Goal: Task Accomplishment & Management: Manage account settings

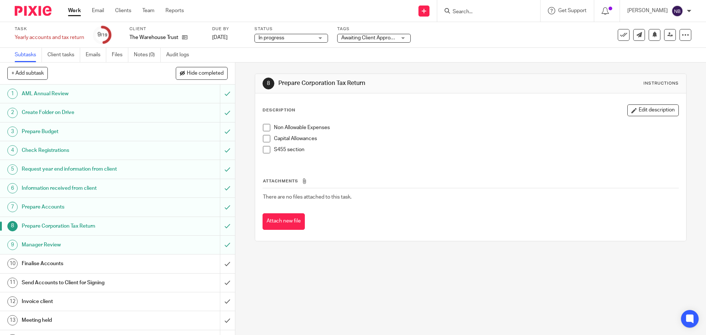
click at [79, 14] on link "Work" at bounding box center [74, 10] width 13 height 7
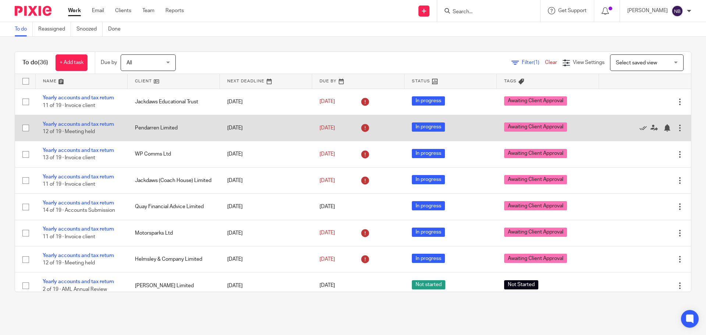
scroll to position [360, 0]
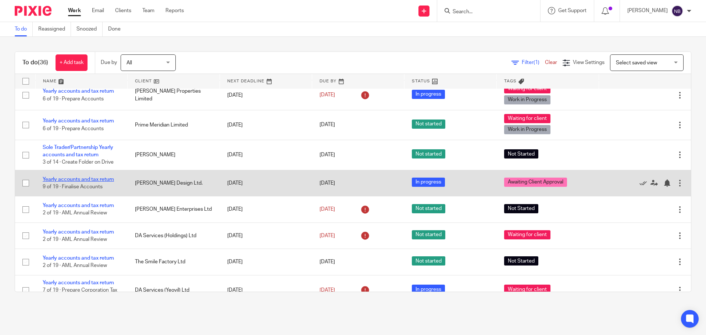
click at [98, 179] on link "Yearly accounts and tax return" at bounding box center [78, 179] width 71 height 5
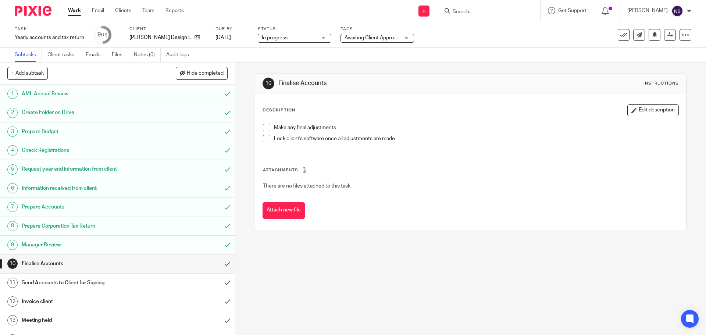
click at [363, 35] on span "Awaiting Client Approval" at bounding box center [372, 38] width 55 height 8
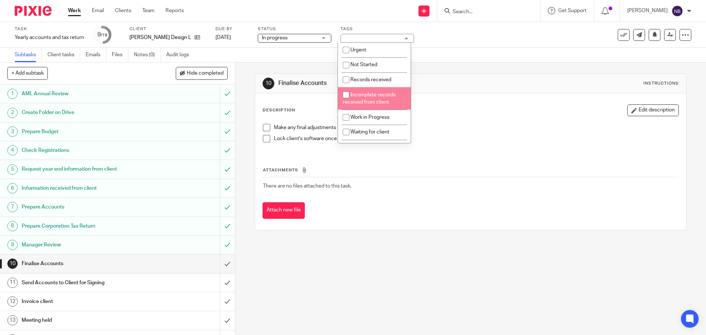
scroll to position [79, 0]
click at [366, 103] on span "Awaiting Client Approval" at bounding box center [378, 105] width 56 height 5
checkbox input "false"
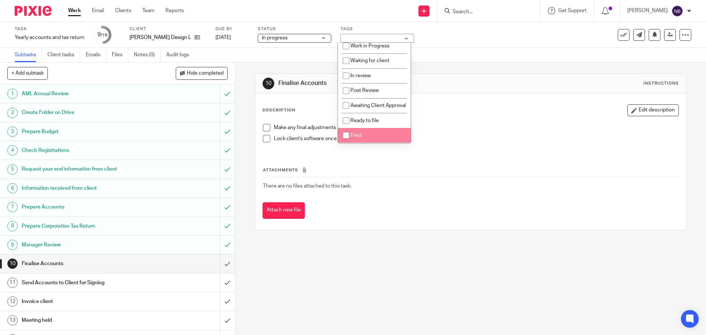
click at [344, 136] on input "checkbox" at bounding box center [346, 135] width 14 height 14
checkbox input "true"
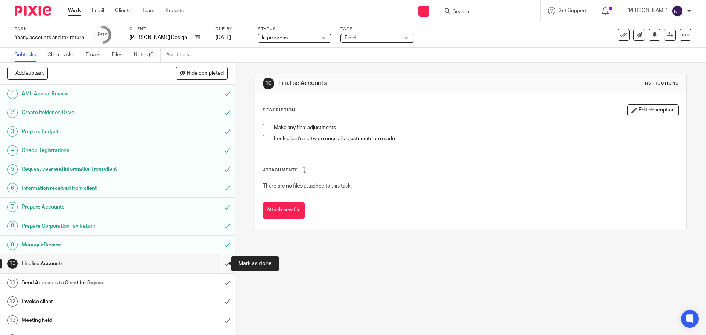
click at [214, 263] on input "submit" at bounding box center [117, 263] width 235 height 18
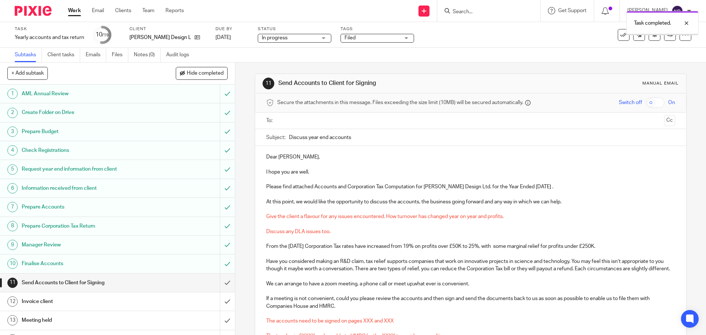
scroll to position [114, 0]
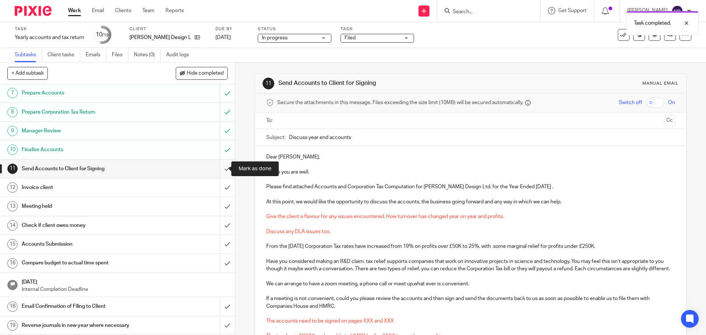
click at [219, 171] on input "submit" at bounding box center [117, 169] width 235 height 18
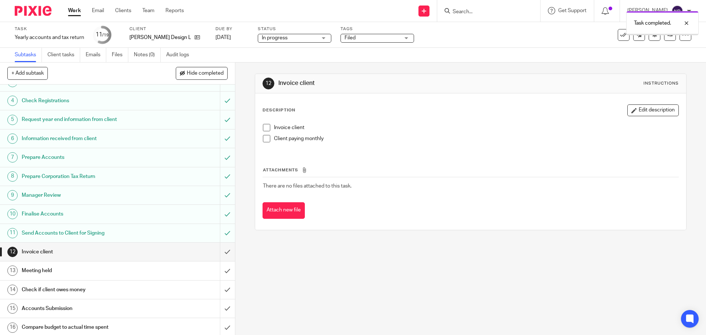
scroll to position [114, 0]
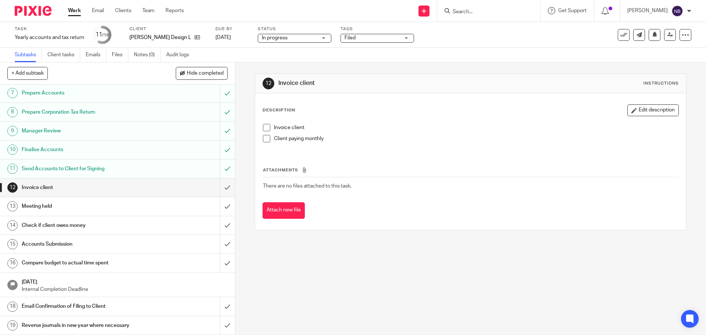
click at [263, 138] on span at bounding box center [266, 138] width 7 height 7
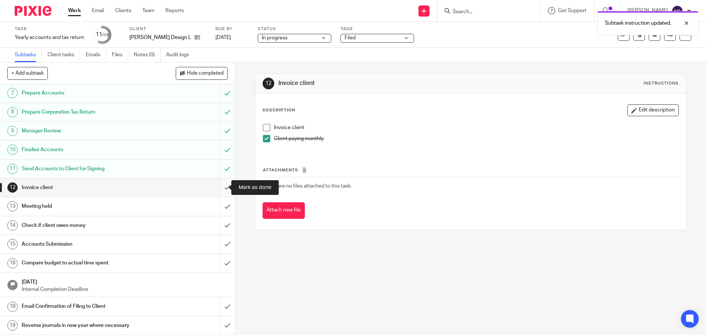
click at [221, 190] on input "submit" at bounding box center [117, 187] width 235 height 18
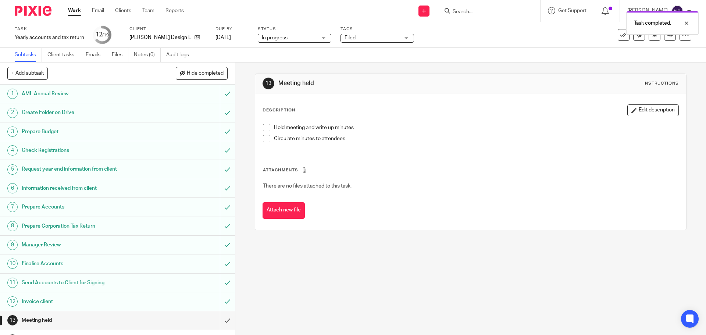
scroll to position [114, 0]
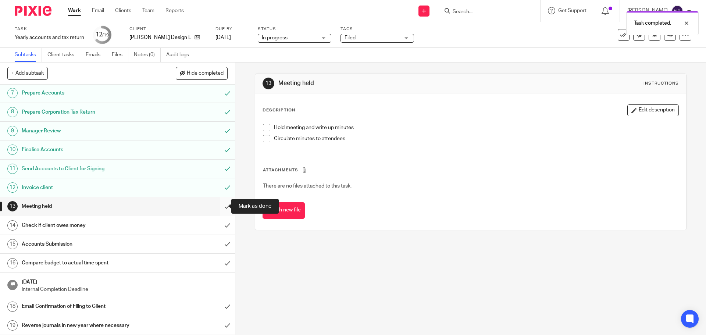
click at [215, 209] on input "submit" at bounding box center [117, 206] width 235 height 18
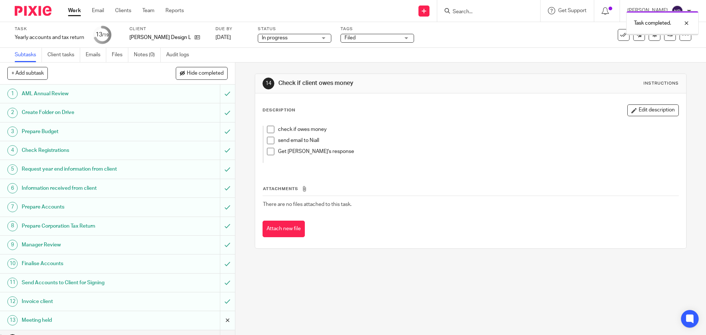
scroll to position [114, 0]
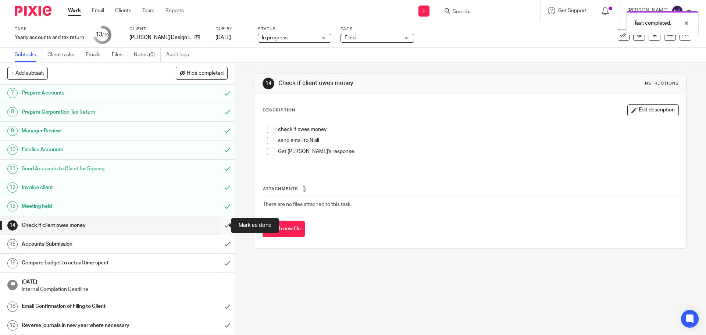
click at [217, 219] on input "submit" at bounding box center [117, 225] width 235 height 18
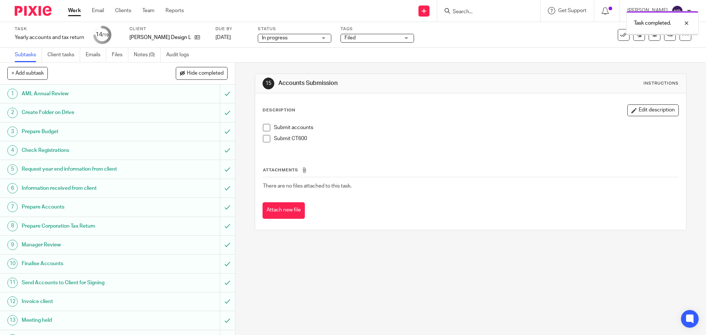
scroll to position [114, 0]
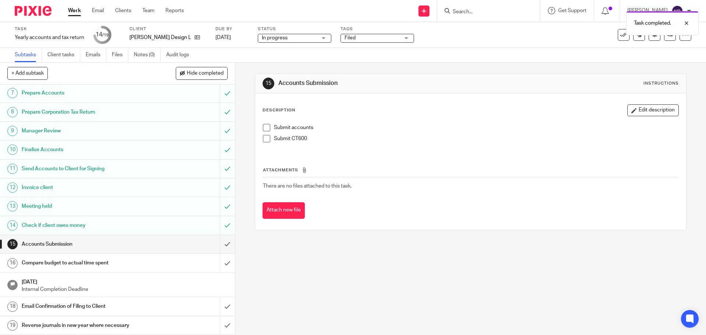
click at [263, 138] on span at bounding box center [266, 138] width 7 height 7
click at [264, 124] on span at bounding box center [266, 127] width 7 height 7
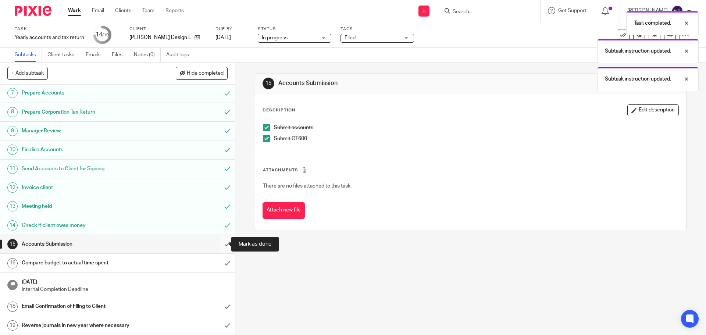
click at [214, 246] on input "submit" at bounding box center [117, 244] width 235 height 18
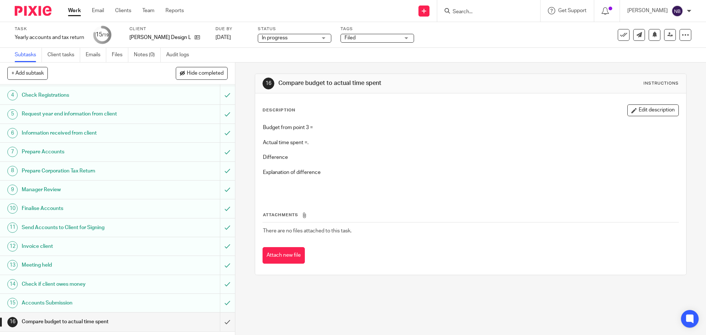
scroll to position [114, 0]
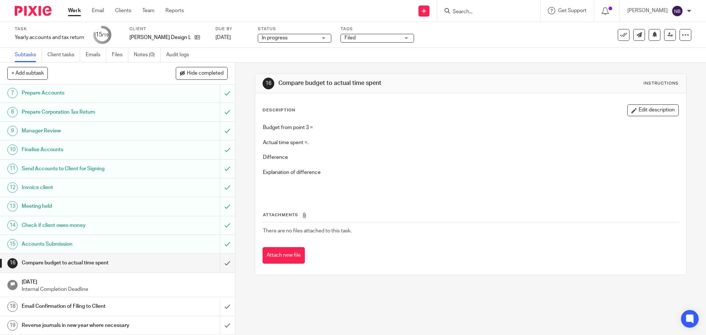
drag, startPoint x: 110, startPoint y: 308, endPoint x: 116, endPoint y: 309, distance: 6.3
click at [110, 308] on h1 "Email Confirmation of Filing to Client" at bounding box center [85, 306] width 127 height 11
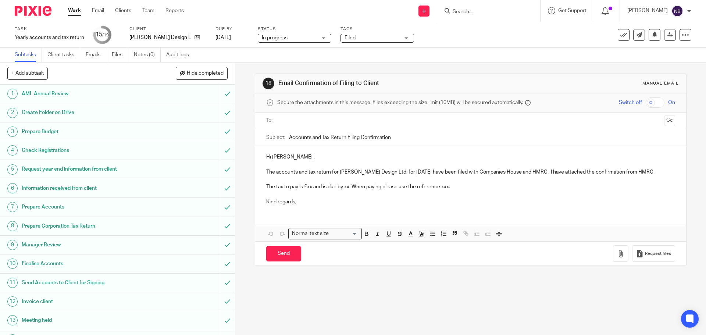
click at [356, 123] on input "text" at bounding box center [470, 121] width 381 height 8
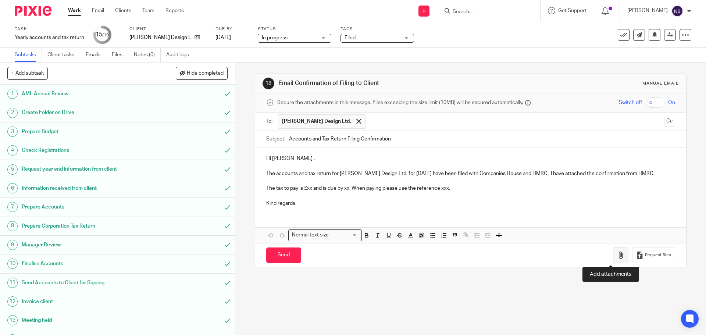
click at [617, 256] on icon "button" at bounding box center [620, 254] width 7 height 7
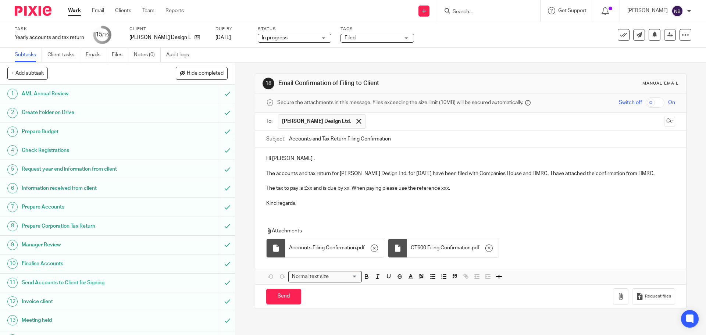
drag, startPoint x: 329, startPoint y: 194, endPoint x: 317, endPoint y: 192, distance: 12.0
click at [327, 194] on p at bounding box center [470, 195] width 408 height 7
click at [312, 189] on p "The tax to pay is £xx and is due by xx. When paying please use the reference xx…" at bounding box center [470, 188] width 408 height 7
click at [492, 185] on p "The tax to pay is £7,760.17 and is due by 28/02/2026. When paying please use th…" at bounding box center [470, 188] width 408 height 7
click at [305, 203] on p "Kind regards," at bounding box center [470, 203] width 408 height 7
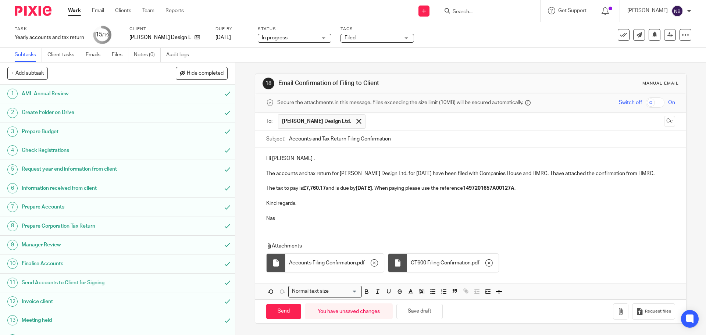
click at [321, 202] on p "Kind regards," at bounding box center [470, 203] width 408 height 7
click at [298, 156] on p "Hi Anthony ," at bounding box center [470, 158] width 408 height 7
click at [297, 172] on p "The accounts and tax return for Tony Hogg Design Ltd. for 31 May 2025 have been…" at bounding box center [470, 173] width 408 height 7
click at [276, 311] on input "Send" at bounding box center [283, 312] width 35 height 16
type input "Sent"
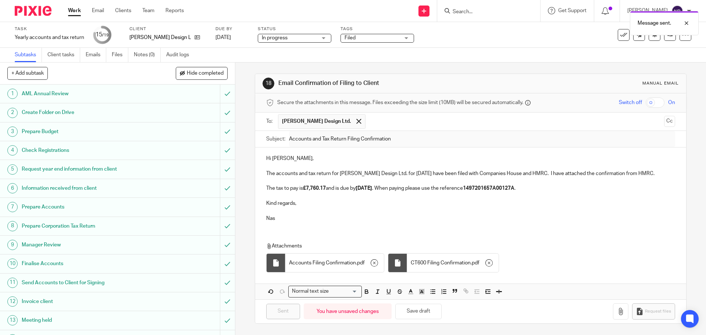
click at [83, 134] on h1 "Prepare Budget" at bounding box center [85, 131] width 127 height 11
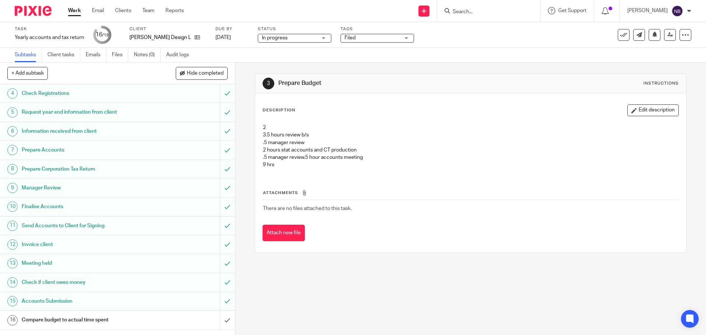
scroll to position [114, 0]
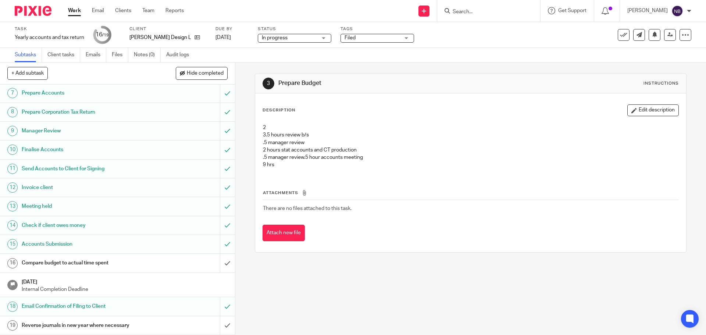
click at [207, 265] on link "16 Compare budget to actual time spent" at bounding box center [110, 263] width 220 height 18
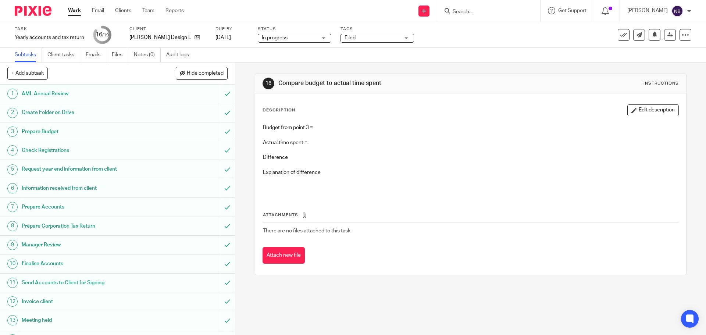
click at [630, 104] on div "Description Edit description Budget from point 3 = Actual time spent =. Differe…" at bounding box center [470, 183] width 431 height 181
click at [632, 109] on button "Edit description" at bounding box center [652, 110] width 51 height 12
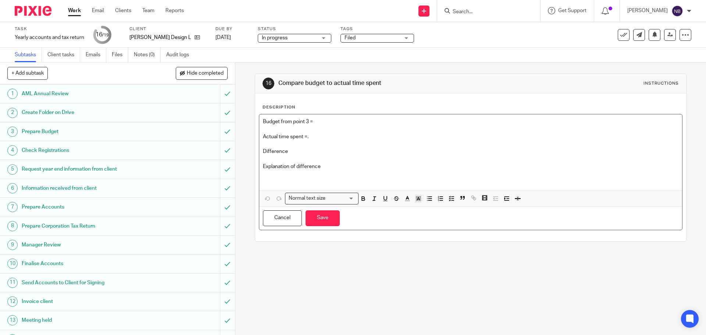
click at [358, 123] on p "Budget from point 3 =" at bounding box center [470, 121] width 415 height 7
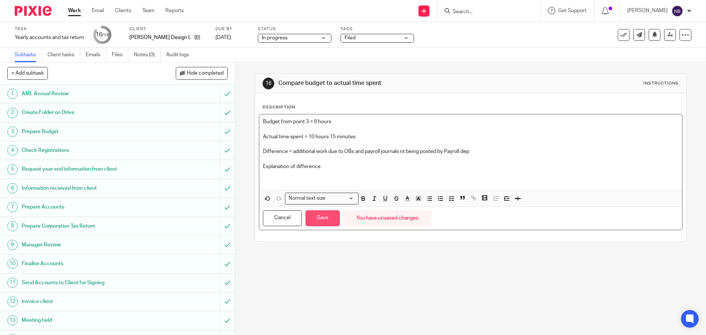
click at [316, 218] on button "Save" at bounding box center [323, 218] width 34 height 16
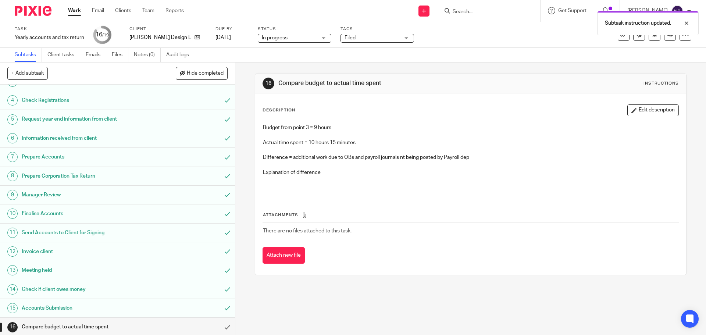
scroll to position [114, 0]
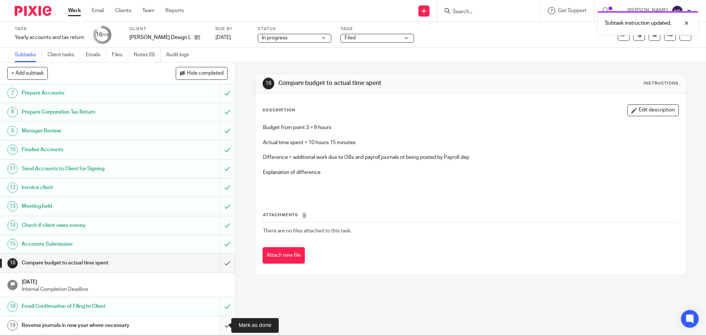
click at [218, 327] on input "submit" at bounding box center [117, 325] width 235 height 18
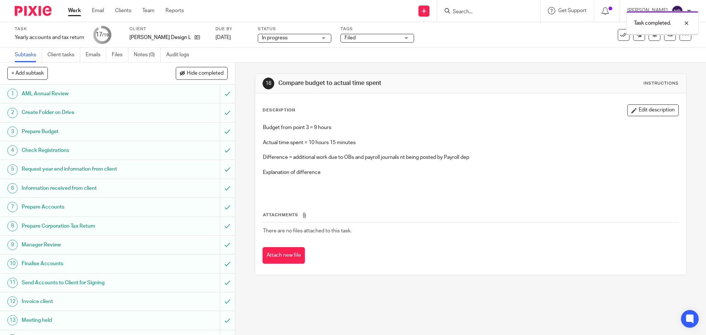
scroll to position [114, 0]
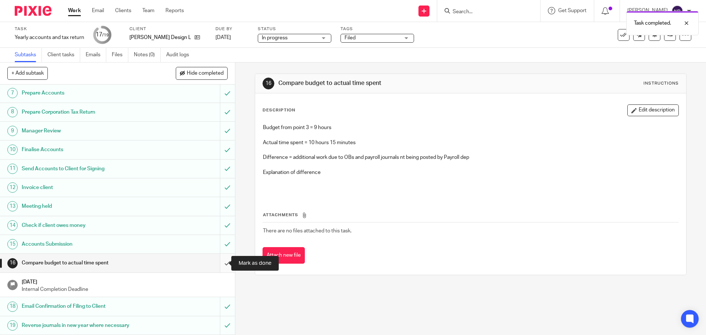
click at [221, 265] on input "submit" at bounding box center [117, 263] width 235 height 18
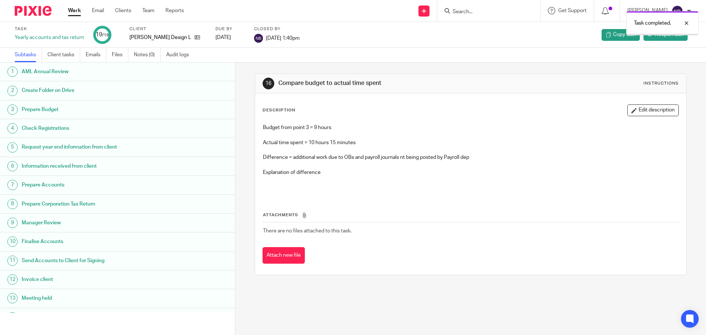
click at [78, 11] on link "Work" at bounding box center [74, 10] width 13 height 7
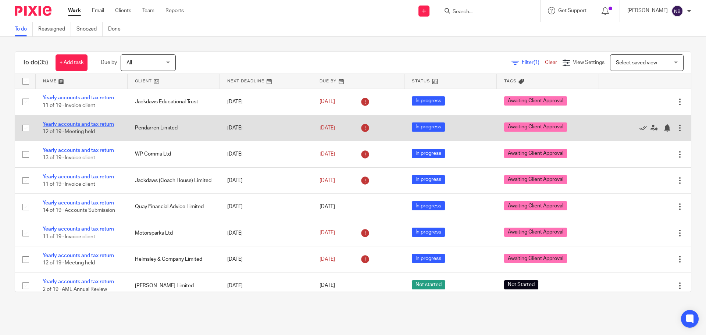
click at [99, 124] on link "Yearly accounts and tax return" at bounding box center [78, 124] width 71 height 5
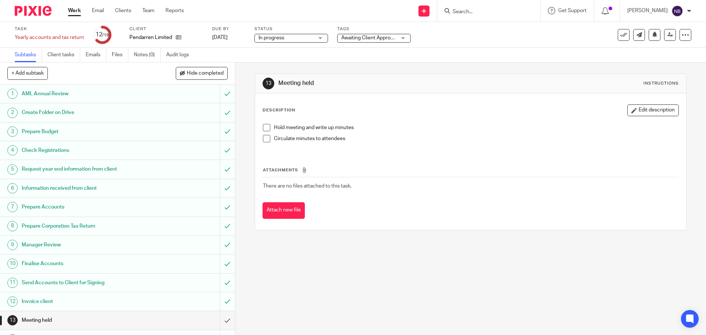
click at [368, 42] on span "Awaiting Client Approval" at bounding box center [368, 38] width 55 height 8
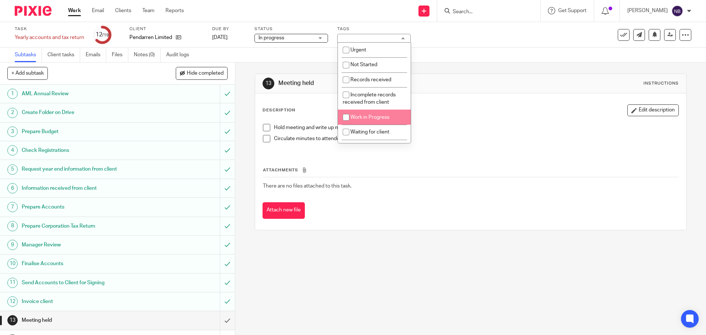
scroll to position [79, 0]
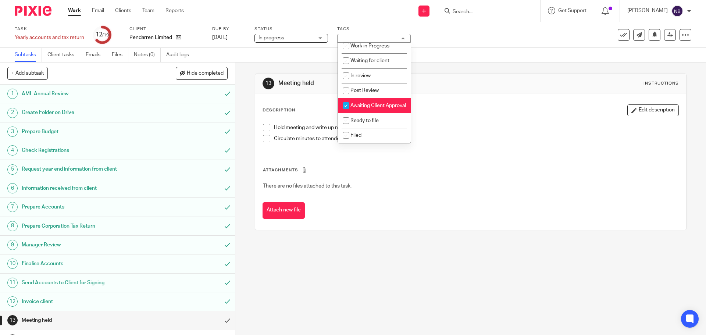
click at [364, 103] on span "Awaiting Client Approval" at bounding box center [378, 105] width 56 height 5
checkbox input "false"
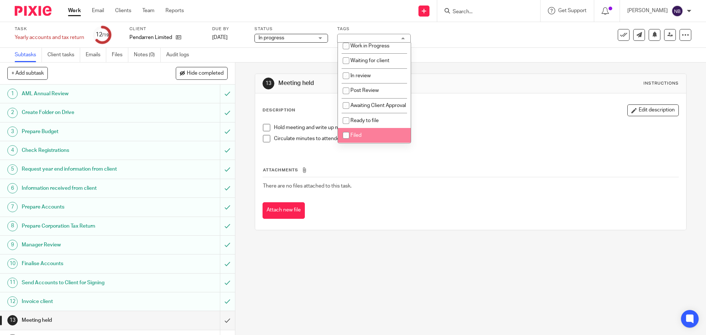
click at [348, 131] on input "checkbox" at bounding box center [346, 135] width 14 height 14
checkbox input "true"
click at [306, 19] on div "Send new email Create task Add client Get Support Contact via email Check our d…" at bounding box center [450, 11] width 511 height 22
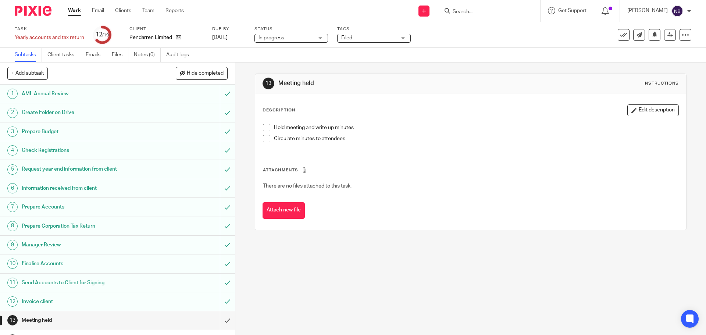
scroll to position [110, 0]
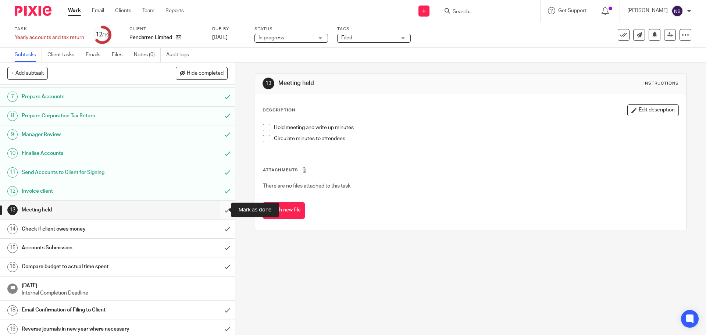
click at [218, 208] on input "submit" at bounding box center [117, 210] width 235 height 18
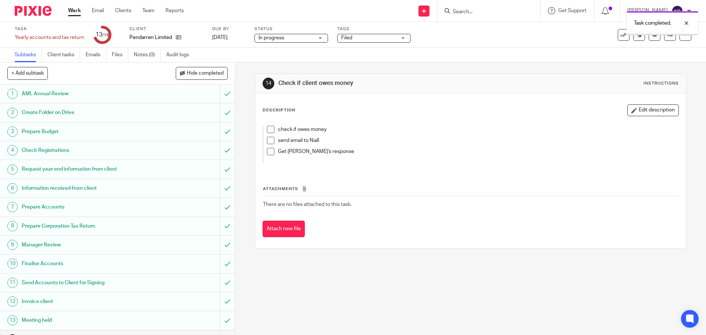
scroll to position [114, 0]
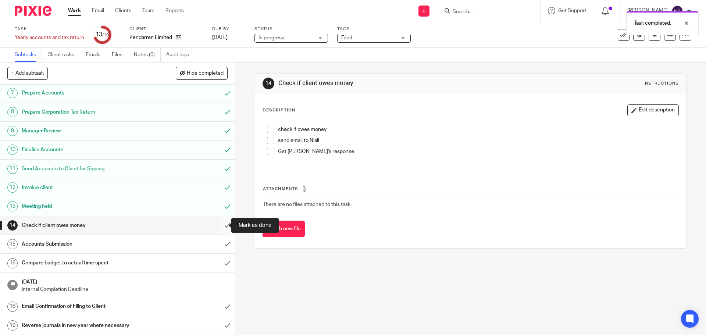
click at [218, 225] on input "submit" at bounding box center [117, 225] width 235 height 18
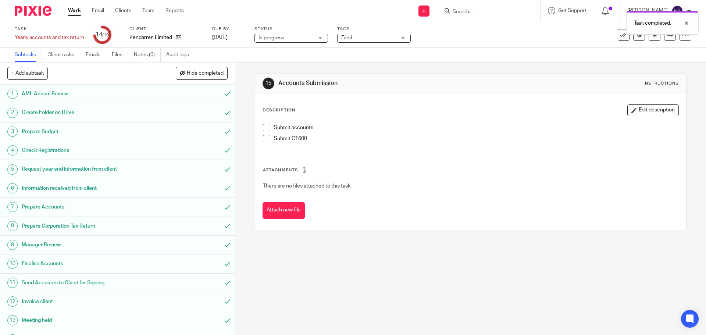
scroll to position [114, 0]
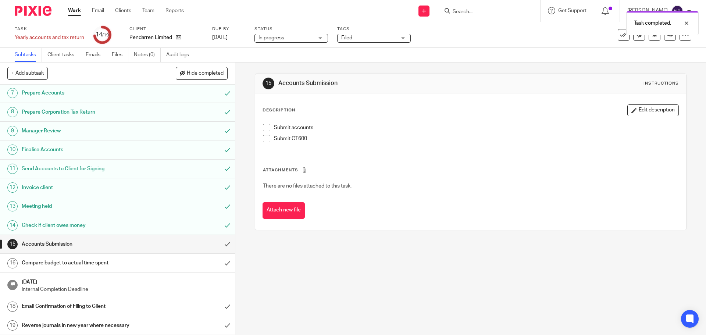
click at [265, 133] on li "Submit accounts" at bounding box center [470, 129] width 415 height 11
click at [266, 139] on span at bounding box center [266, 138] width 7 height 7
click at [265, 126] on span at bounding box center [266, 127] width 7 height 7
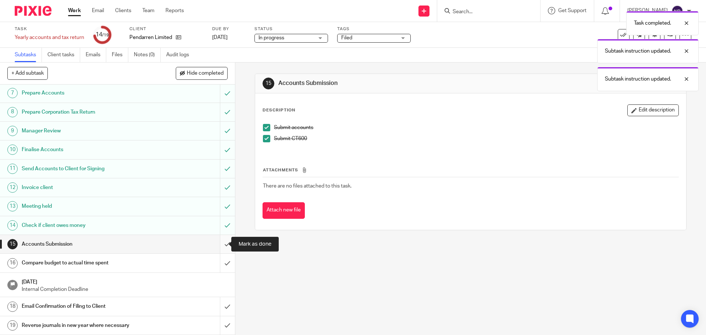
click at [218, 246] on input "submit" at bounding box center [117, 244] width 235 height 18
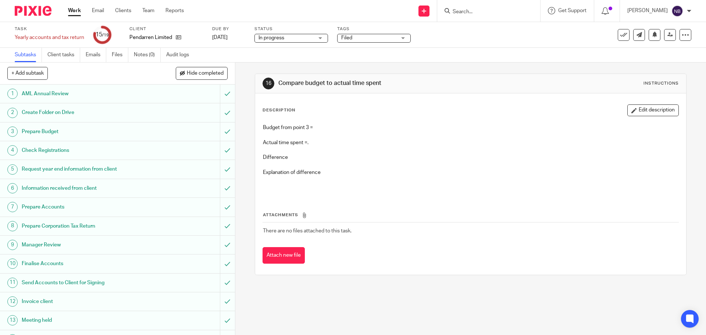
scroll to position [114, 0]
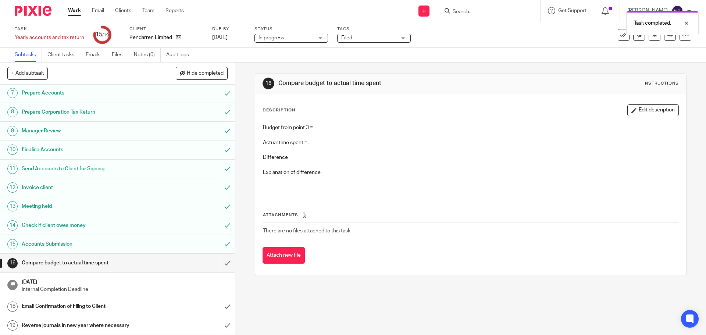
click at [174, 304] on div "Email Confirmation of Filing to Client" at bounding box center [117, 306] width 191 height 11
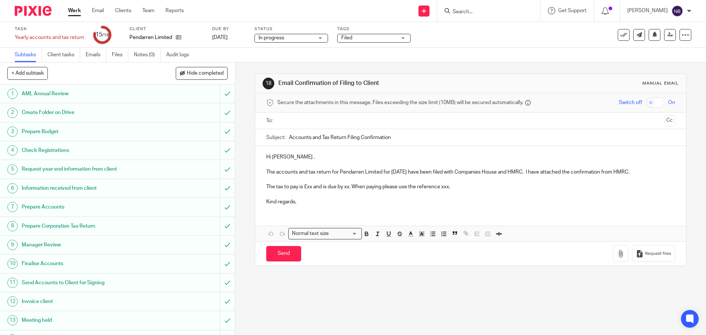
drag, startPoint x: 340, startPoint y: 122, endPoint x: 336, endPoint y: 126, distance: 5.5
click at [340, 122] on input "text" at bounding box center [470, 121] width 381 height 8
click at [313, 155] on p "Hi Judith ," at bounding box center [470, 158] width 408 height 7
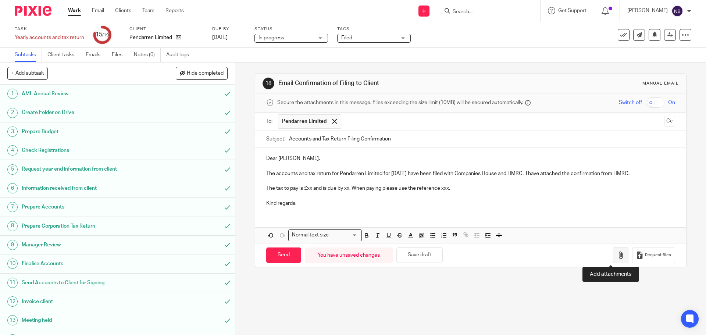
click at [615, 255] on button "button" at bounding box center [620, 255] width 15 height 17
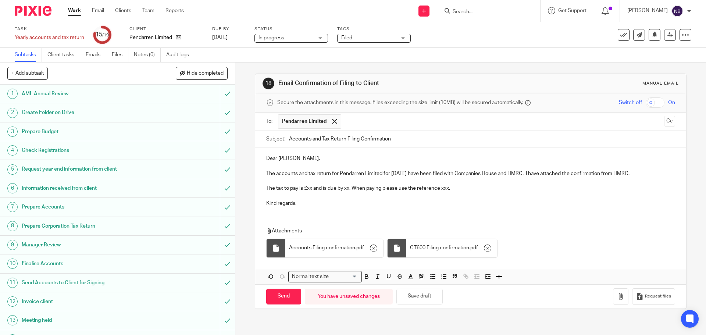
click at [457, 189] on p "The tax to pay is £xx and is due by xx. When paying please use the reference xx…" at bounding box center [470, 188] width 408 height 7
click at [350, 188] on p "The tax to pay is £xx and is due by xx. When paying please use the reference 14…" at bounding box center [470, 188] width 408 height 7
click at [347, 191] on p "The tax to pay is £10,156.94 and is due by xx. When paying please use the refer…" at bounding box center [470, 188] width 408 height 7
click at [519, 188] on p "The tax to pay is £10,156.94 and is due by xx. When paying please use the refer…" at bounding box center [470, 188] width 408 height 7
drag, startPoint x: 366, startPoint y: 189, endPoint x: 370, endPoint y: 190, distance: 4.2
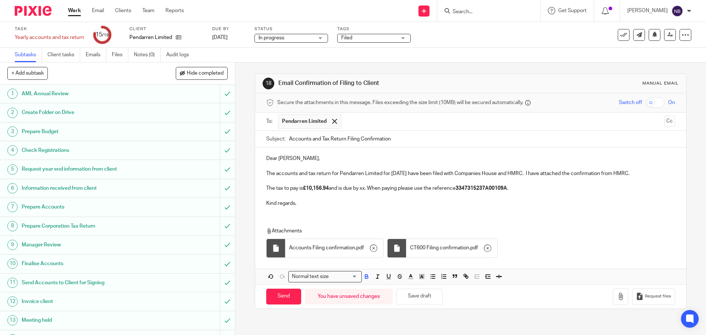
click at [367, 189] on p "The tax to pay is £10,156.94 and is due by xx. When paying please use the refer…" at bounding box center [470, 188] width 408 height 7
drag, startPoint x: 299, startPoint y: 208, endPoint x: 301, endPoint y: 205, distance: 4.2
click at [300, 206] on div "Dear Judith, The accounts and tax return for Pendarren Limited for 31 Mar 2025 …" at bounding box center [470, 179] width 431 height 65
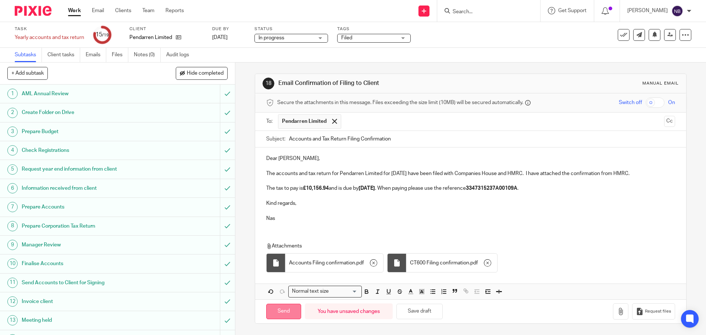
click at [278, 313] on input "Send" at bounding box center [283, 312] width 35 height 16
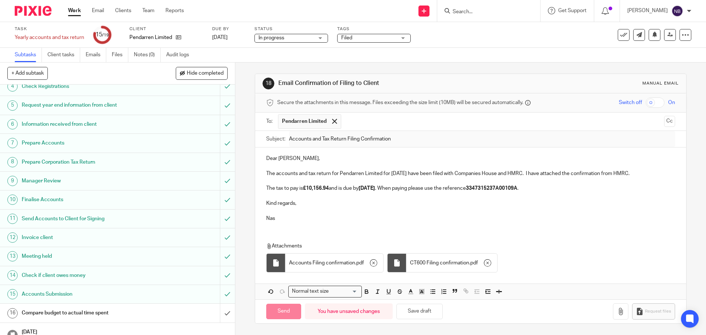
scroll to position [114, 0]
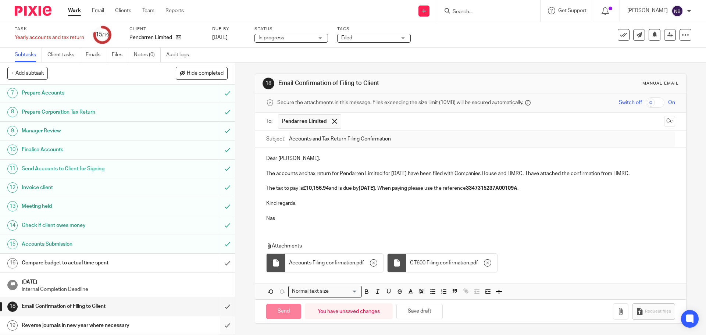
type input "Sent"
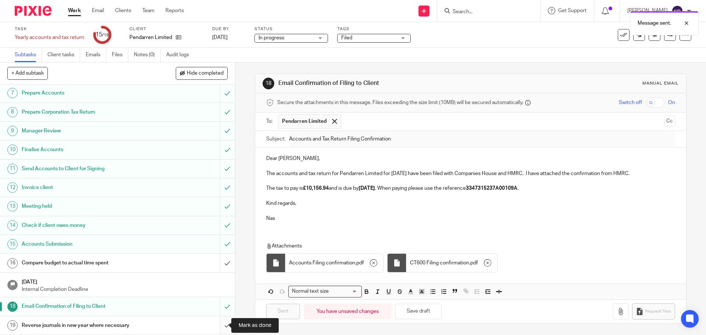
click at [220, 326] on input "submit" at bounding box center [117, 325] width 235 height 18
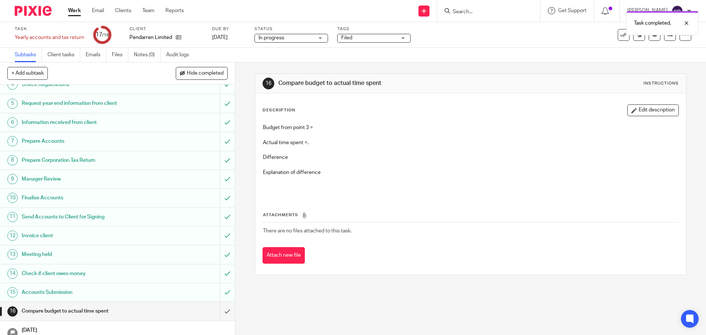
scroll to position [4, 0]
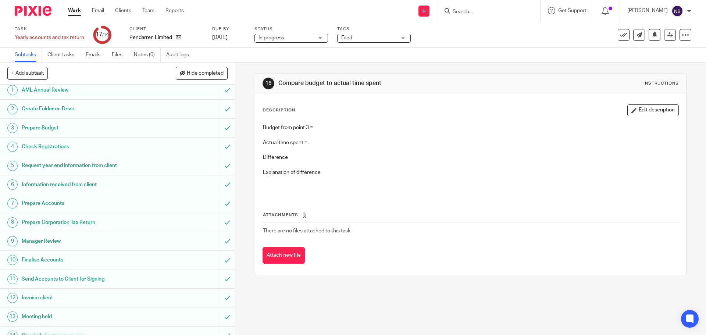
click at [84, 131] on h1 "Prepare Budget" at bounding box center [85, 127] width 127 height 11
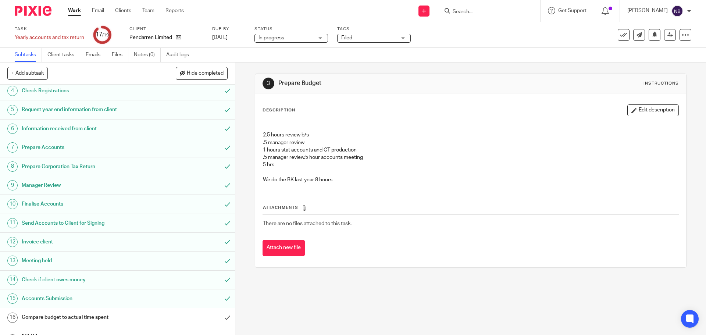
scroll to position [114, 0]
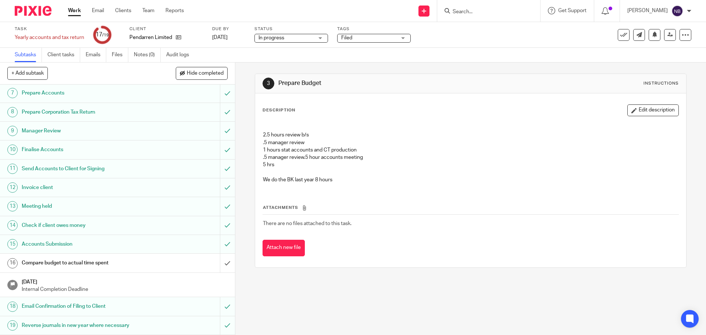
click at [110, 263] on h1 "Compare budget to actual time spent" at bounding box center [85, 262] width 127 height 11
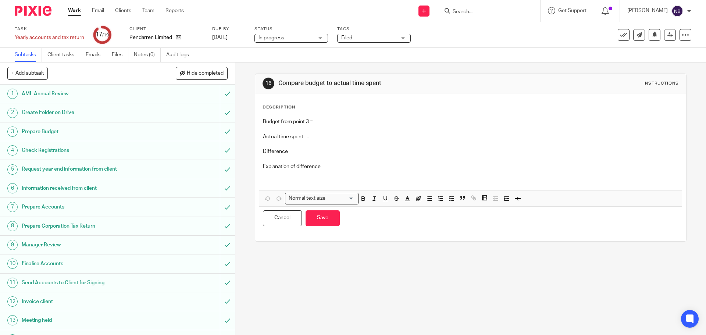
click at [350, 121] on p "Budget from point 3 =" at bounding box center [470, 121] width 415 height 7
click at [304, 155] on p at bounding box center [470, 158] width 415 height 7
click at [320, 217] on button "Save" at bounding box center [323, 218] width 34 height 16
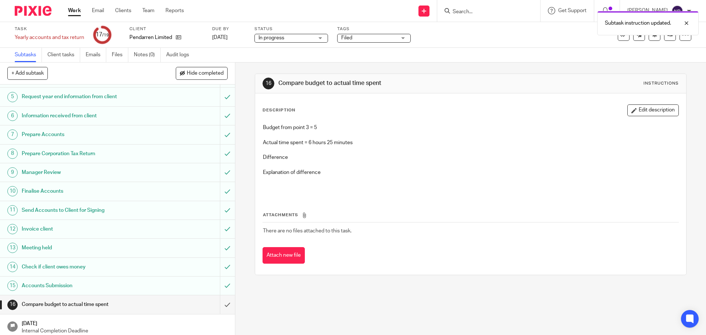
scroll to position [114, 0]
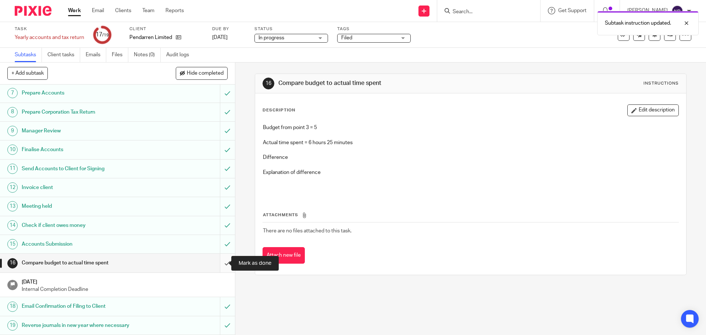
click at [221, 263] on input "submit" at bounding box center [117, 263] width 235 height 18
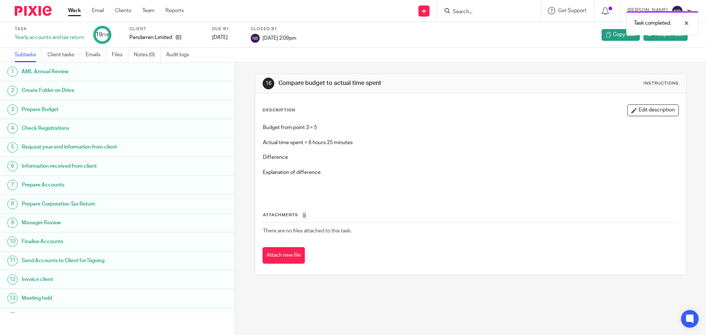
click at [72, 8] on link "Work" at bounding box center [74, 10] width 13 height 7
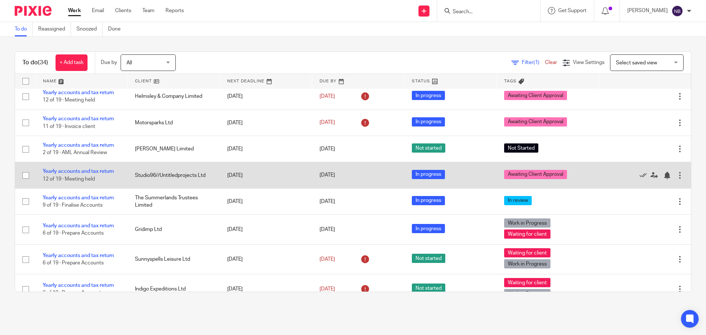
scroll to position [221, 0]
